Goal: Task Accomplishment & Management: Use online tool/utility

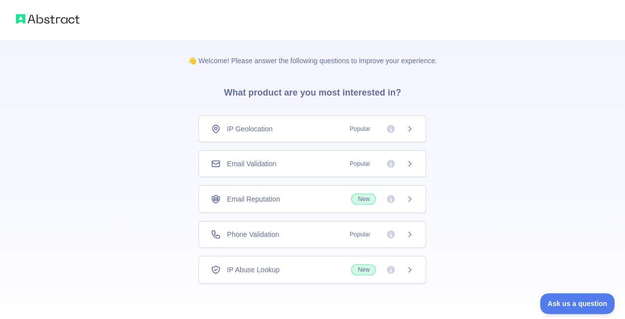
click at [274, 165] on span "Email Validation" at bounding box center [251, 164] width 49 height 10
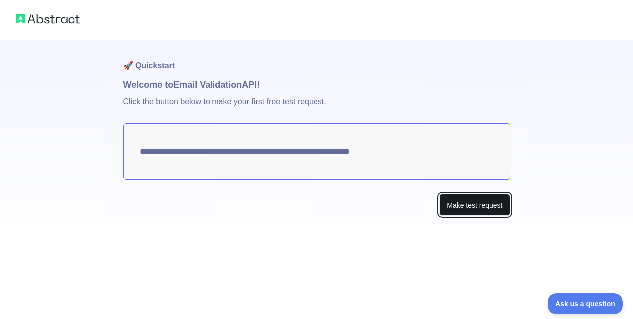
click at [466, 202] on button "Make test request" at bounding box center [474, 204] width 70 height 22
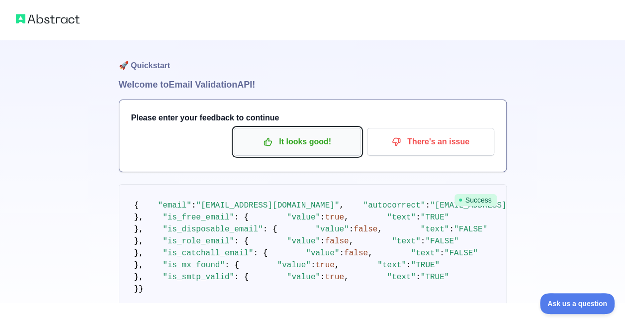
click at [301, 142] on p "It looks good!" at bounding box center [297, 141] width 112 height 17
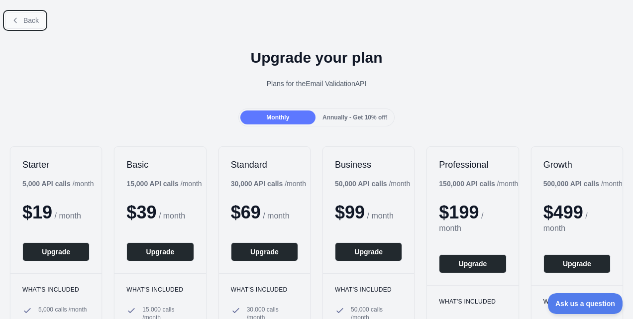
click at [21, 20] on button "Back" at bounding box center [25, 20] width 40 height 17
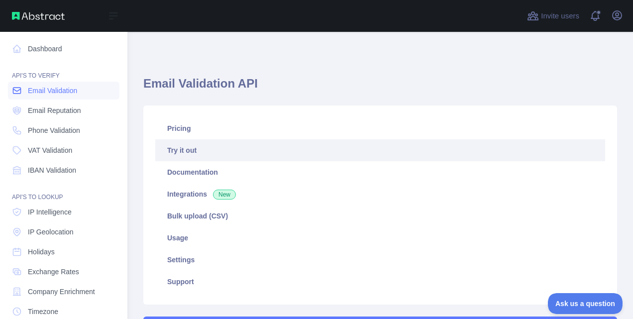
click at [64, 90] on span "Email Validation" at bounding box center [52, 91] width 49 height 10
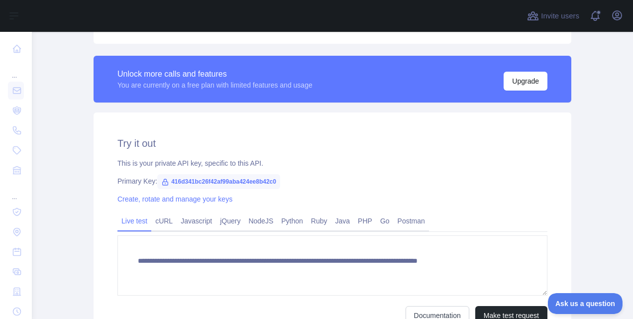
scroll to position [262, 0]
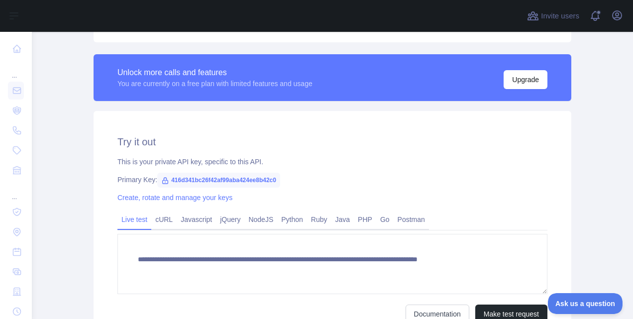
click at [208, 179] on span "416d341bc26f42af99aba424ee8b42c0" at bounding box center [218, 180] width 123 height 15
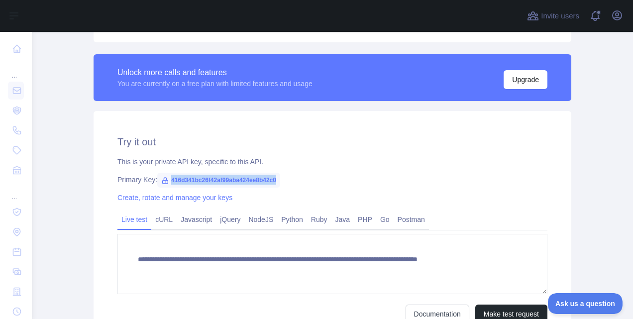
click at [208, 179] on span "416d341bc26f42af99aba424ee8b42c0" at bounding box center [218, 180] width 123 height 15
copy span "416d341bc26f42af99aba424ee8b42c0"
